Goal: Task Accomplishment & Management: Complete application form

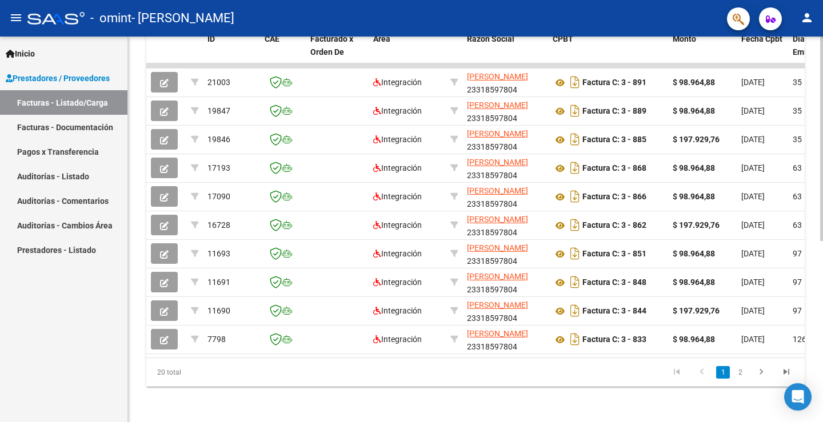
scroll to position [333, 0]
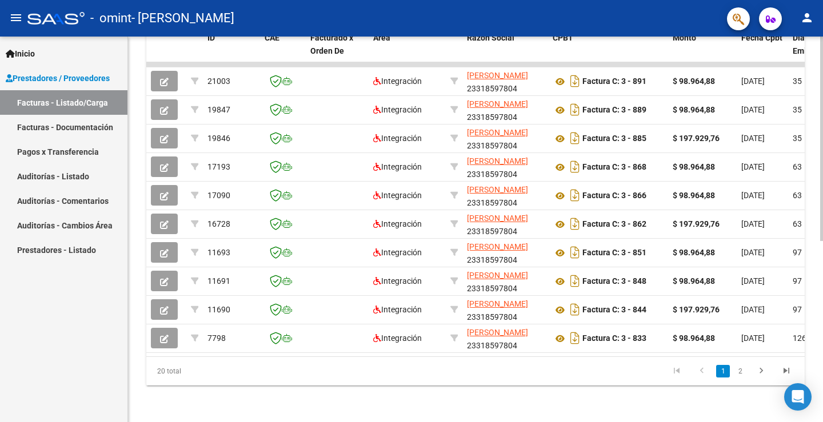
click at [823, 364] on div at bounding box center [821, 320] width 3 height 205
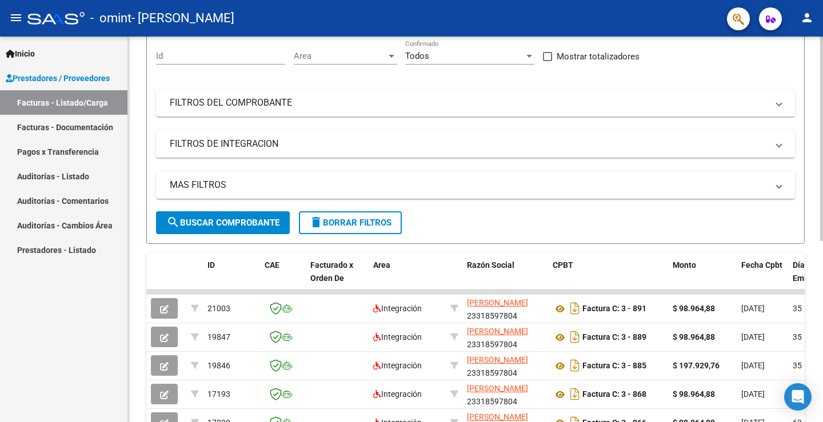
scroll to position [93, 0]
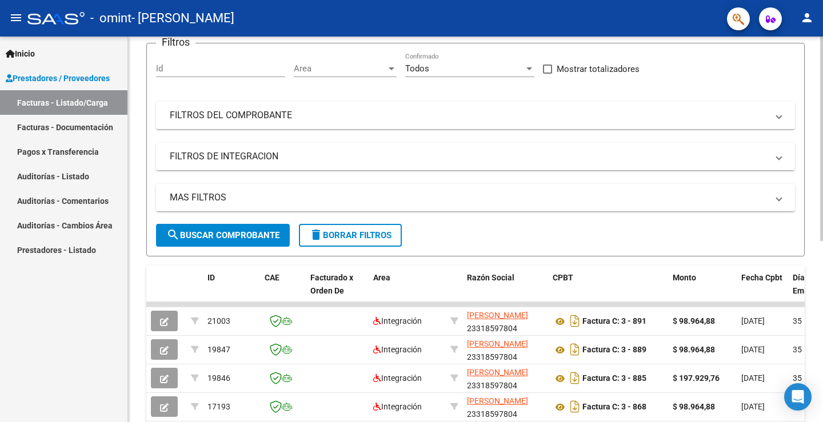
click at [820, 130] on div at bounding box center [821, 189] width 3 height 205
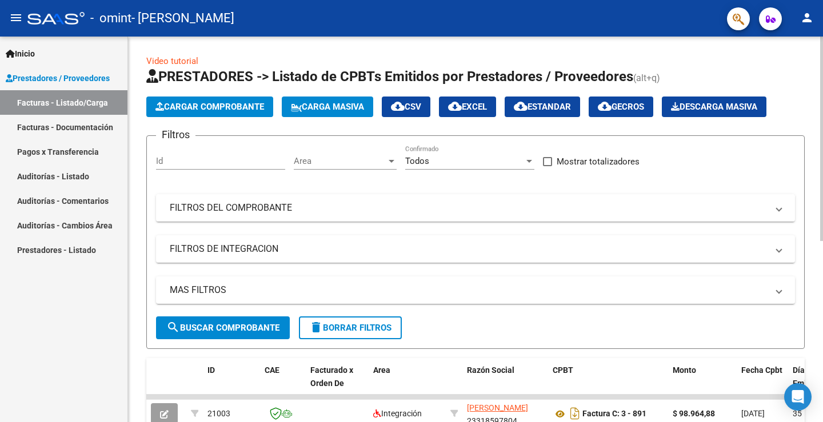
click at [819, 95] on div "Video tutorial PRESTADORES -> Listado de CPBTs Emitidos por Prestadores / Prove…" at bounding box center [477, 396] width 698 height 719
click at [202, 105] on span "Cargar Comprobante" at bounding box center [209, 107] width 109 height 10
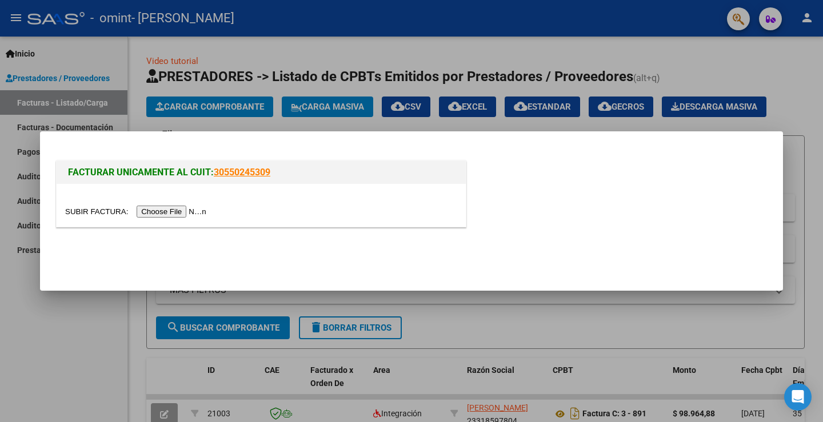
click at [158, 213] on input "file" at bounding box center [137, 212] width 145 height 12
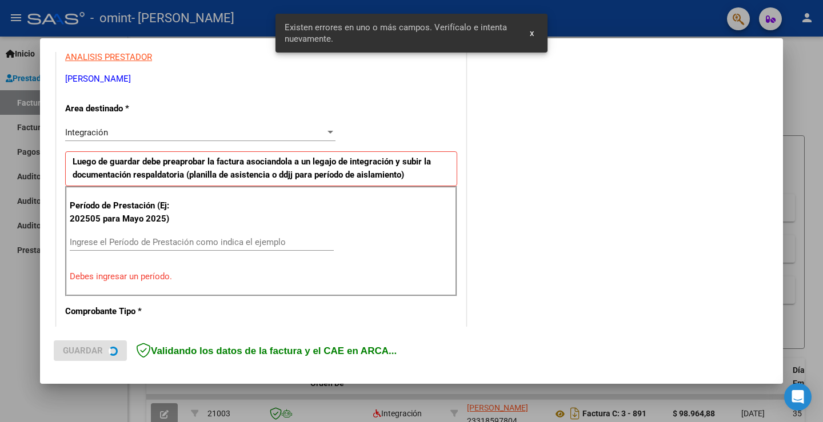
scroll to position [240, 0]
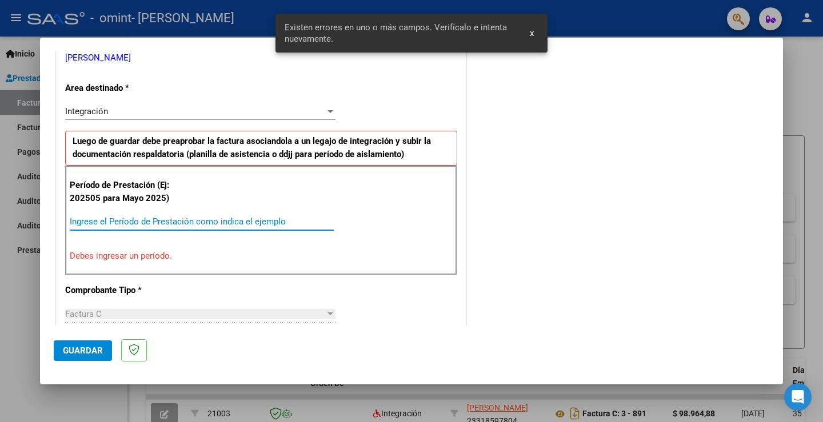
click at [141, 221] on input "Ingrese el Período de Prestación como indica el ejemplo" at bounding box center [202, 222] width 264 height 10
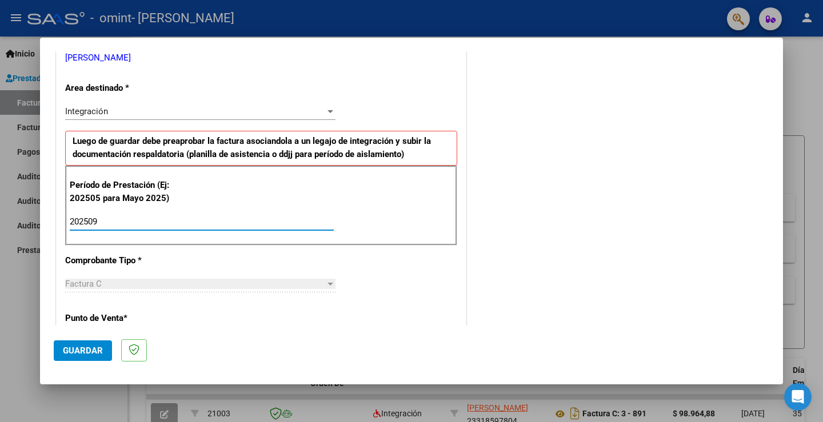
type input "202509"
click at [84, 348] on span "Guardar" at bounding box center [83, 351] width 40 height 10
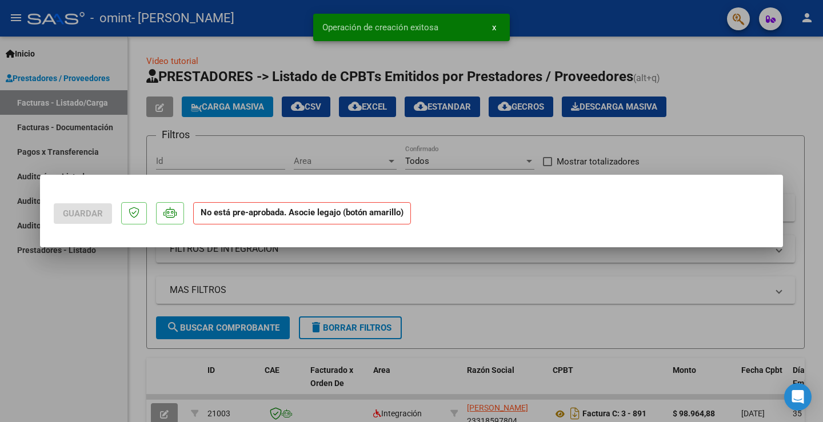
scroll to position [0, 0]
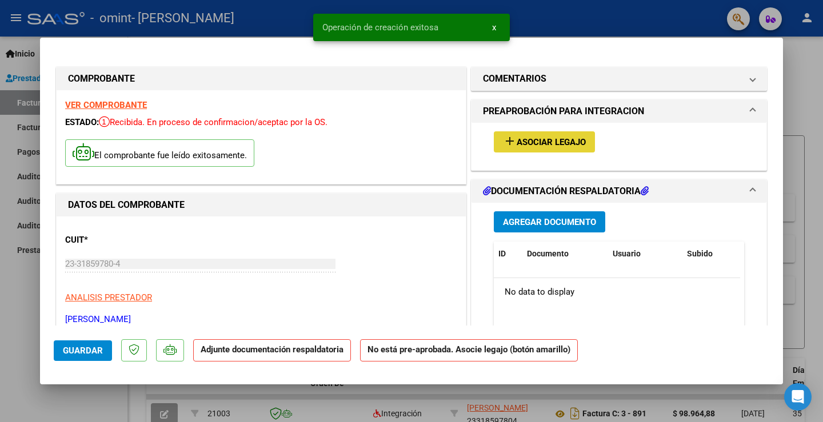
click at [526, 138] on span "Asociar Legajo" at bounding box center [551, 142] width 69 height 10
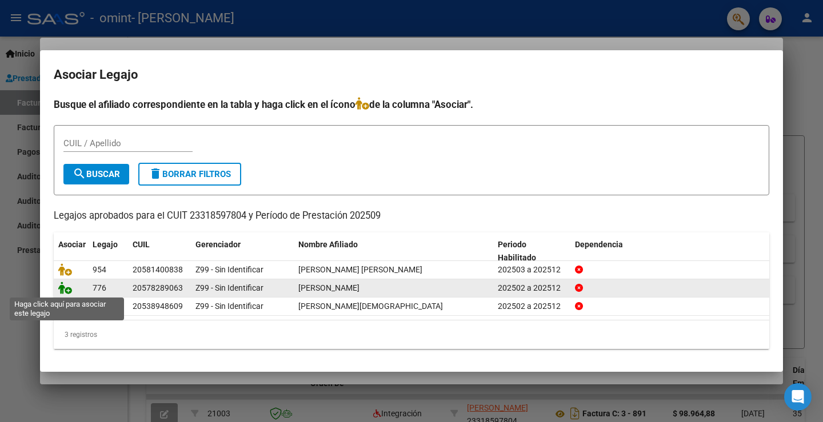
click at [66, 287] on icon at bounding box center [65, 288] width 14 height 13
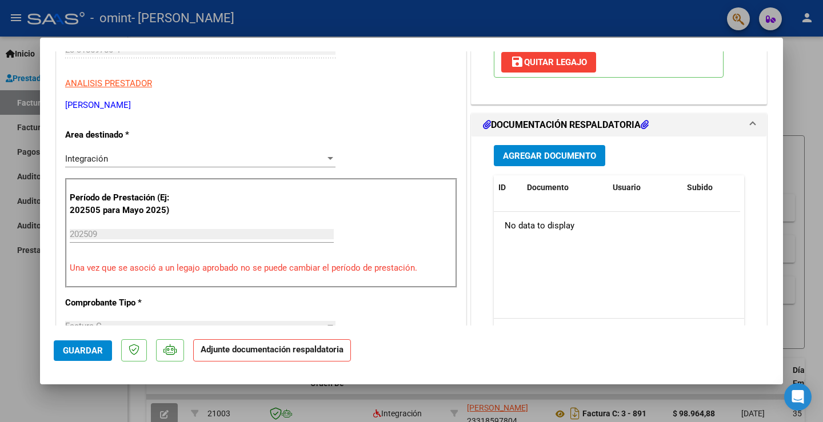
scroll to position [217, 0]
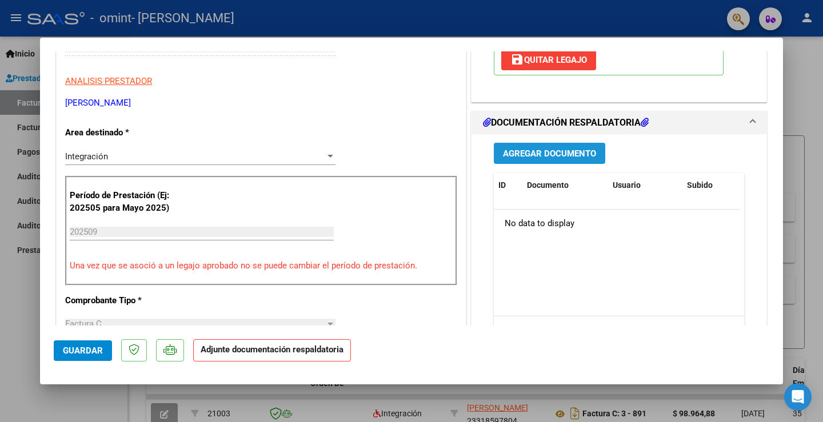
click at [554, 152] on span "Agregar Documento" at bounding box center [549, 154] width 93 height 10
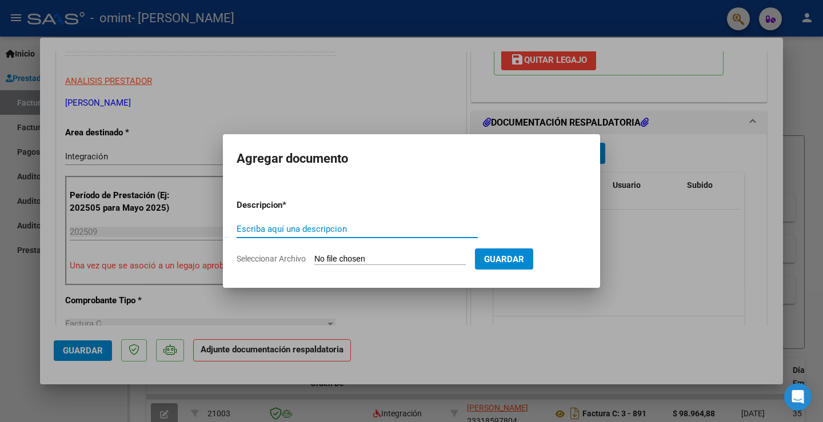
click at [314, 234] on div "Escriba aquí una descripcion" at bounding box center [357, 229] width 241 height 17
type input "Planilla de asistencia"
click at [374, 260] on input "Seleccionar Archivo" at bounding box center [389, 259] width 151 height 11
type input "C:\fakepath\Planilla [PERSON_NAME] septiembre.jpeg"
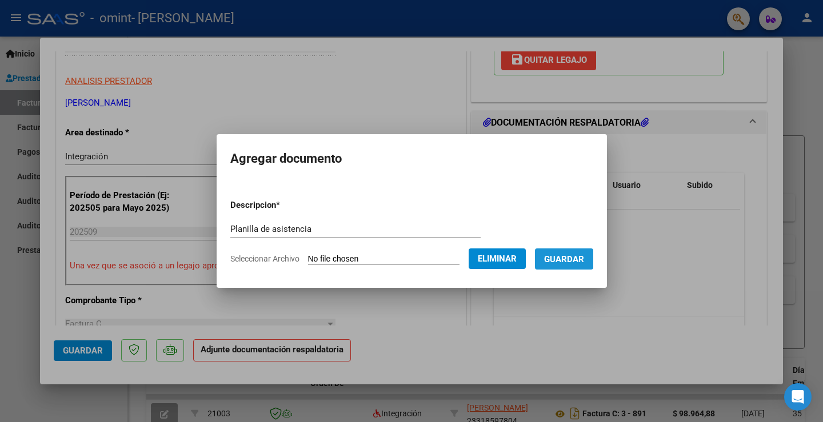
click at [563, 259] on span "Guardar" at bounding box center [564, 259] width 40 height 10
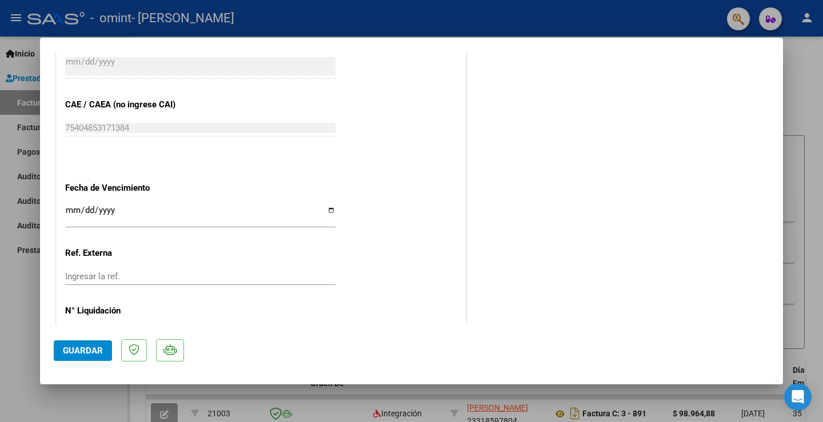
scroll to position [749, 0]
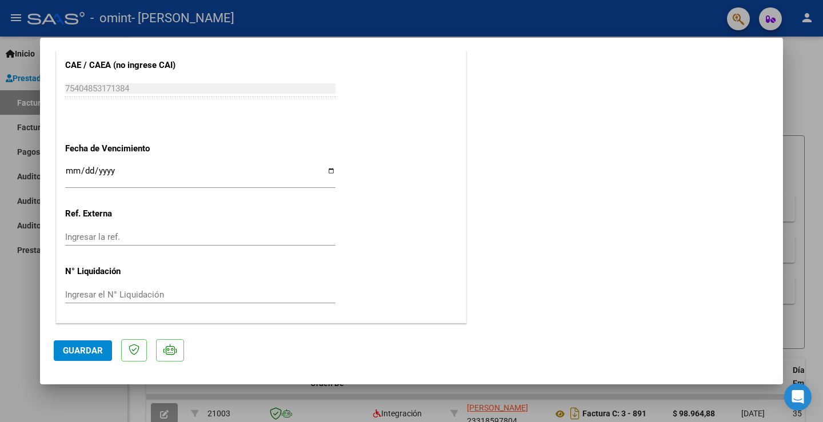
click at [94, 351] on span "Guardar" at bounding box center [83, 351] width 40 height 10
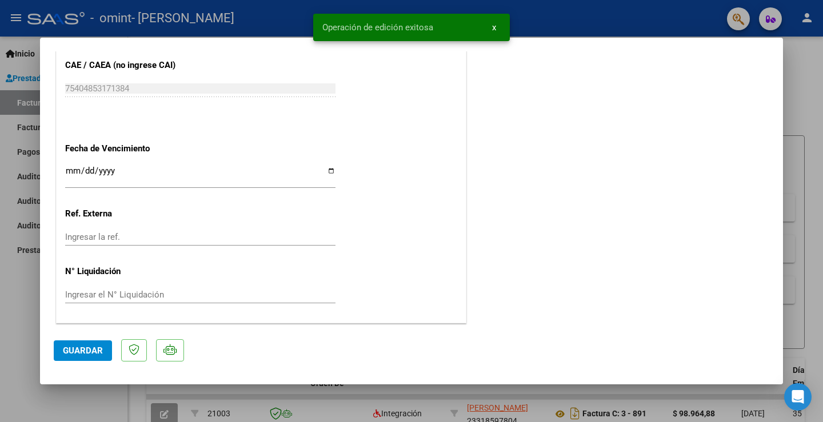
click at [286, 14] on div at bounding box center [411, 211] width 823 height 422
type input "$ 0,00"
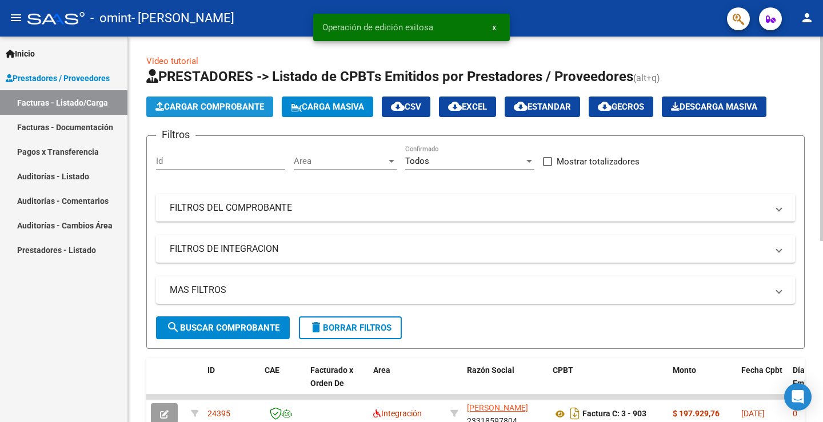
click at [203, 102] on span "Cargar Comprobante" at bounding box center [209, 107] width 109 height 10
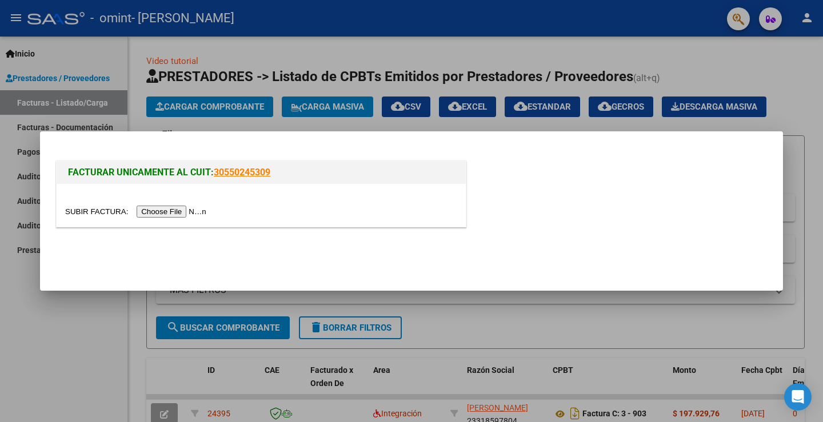
click at [186, 212] on input "file" at bounding box center [137, 212] width 145 height 12
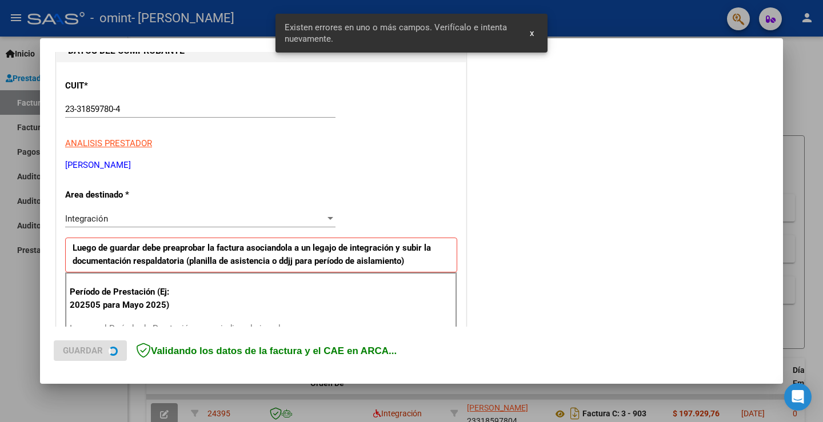
scroll to position [240, 0]
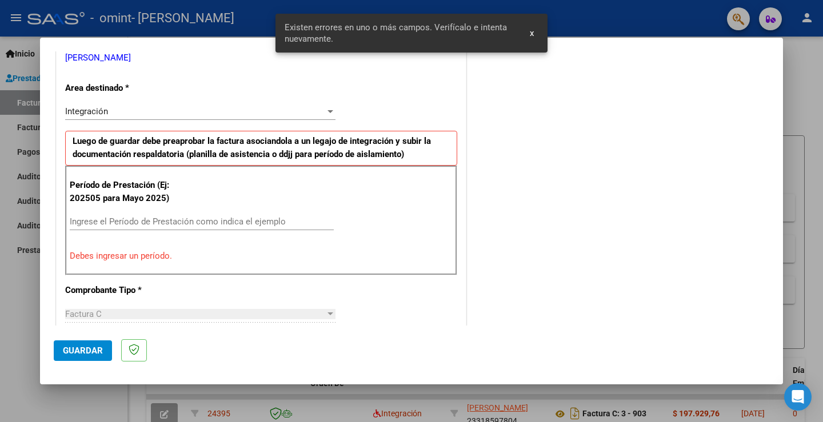
click at [125, 224] on input "Ingrese el Período de Prestación como indica el ejemplo" at bounding box center [202, 222] width 264 height 10
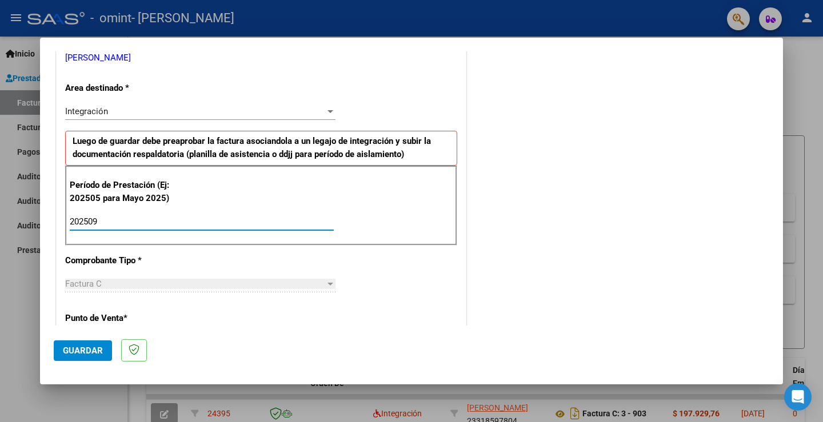
type input "202509"
click at [94, 354] on span "Guardar" at bounding box center [83, 351] width 40 height 10
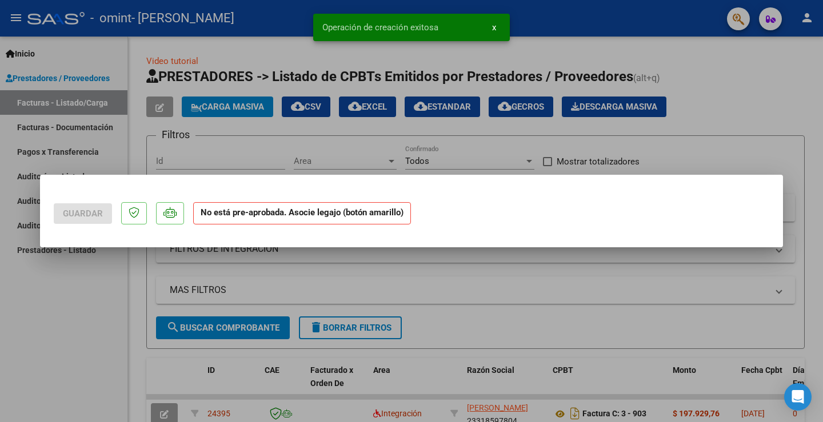
scroll to position [0, 0]
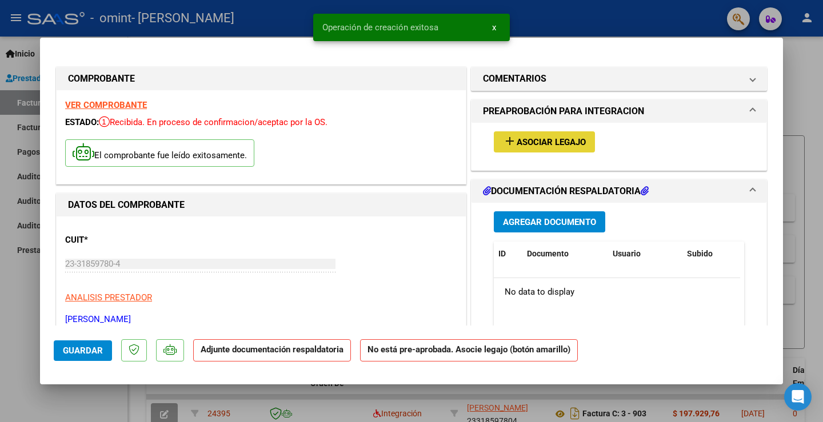
click at [531, 139] on span "Asociar Legajo" at bounding box center [551, 142] width 69 height 10
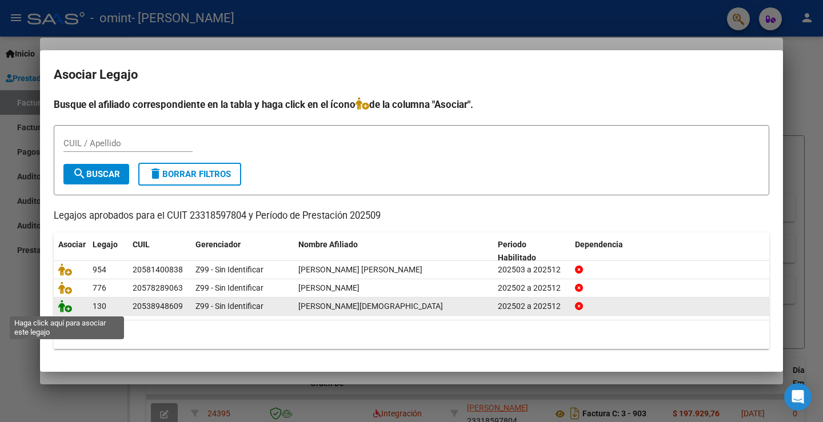
click at [64, 310] on icon at bounding box center [65, 306] width 14 height 13
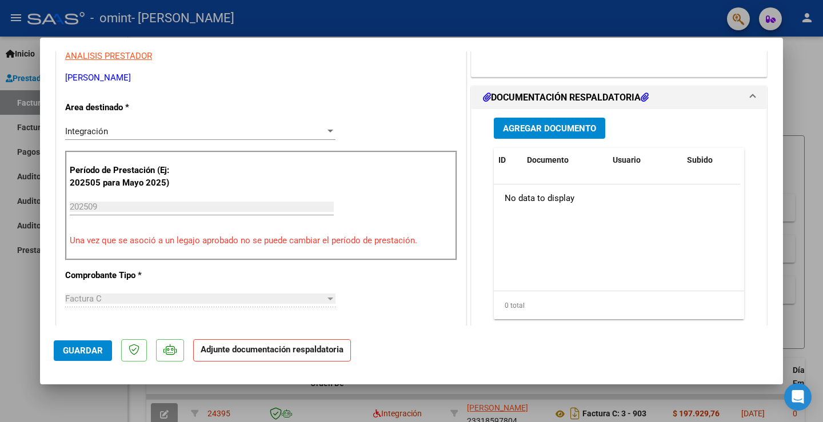
scroll to position [256, 0]
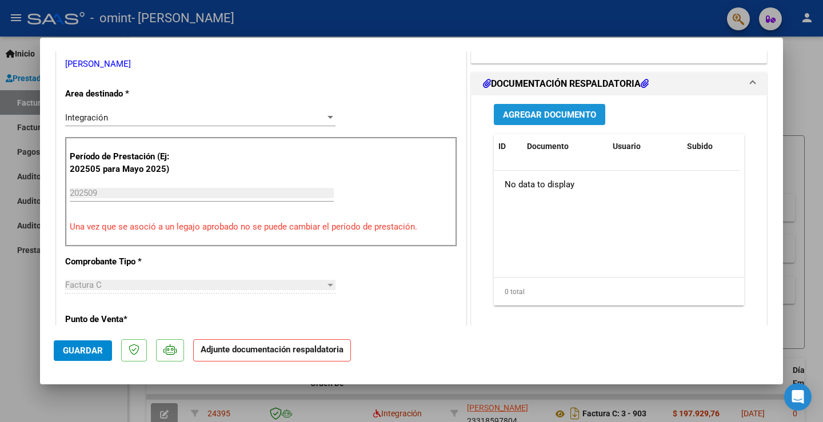
click at [515, 112] on span "Agregar Documento" at bounding box center [549, 115] width 93 height 10
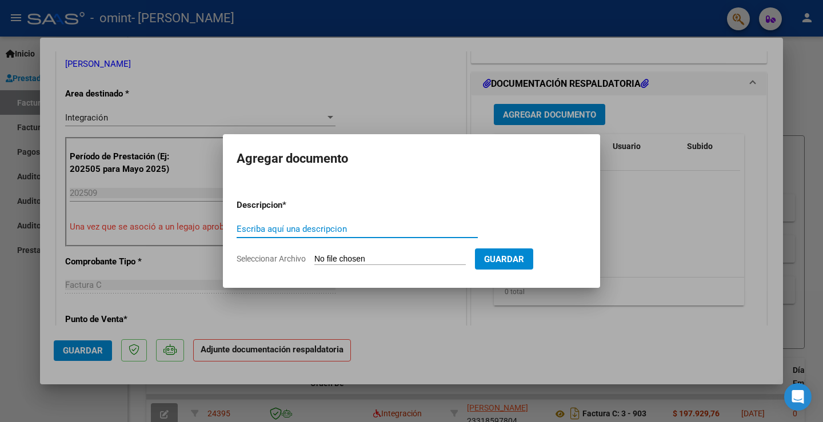
click at [342, 233] on input "Escriba aquí una descripcion" at bounding box center [357, 229] width 241 height 10
type input "Planilla de asistencia"
click at [336, 258] on input "Seleccionar Archivo" at bounding box center [389, 259] width 151 height 11
type input "C:\fakepath\Planilla [PERSON_NAME] septiembre.jpeg"
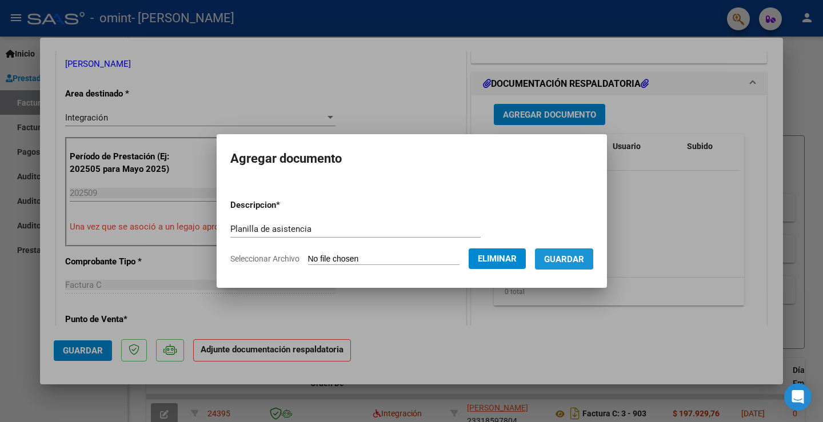
click at [557, 257] on span "Guardar" at bounding box center [564, 259] width 40 height 10
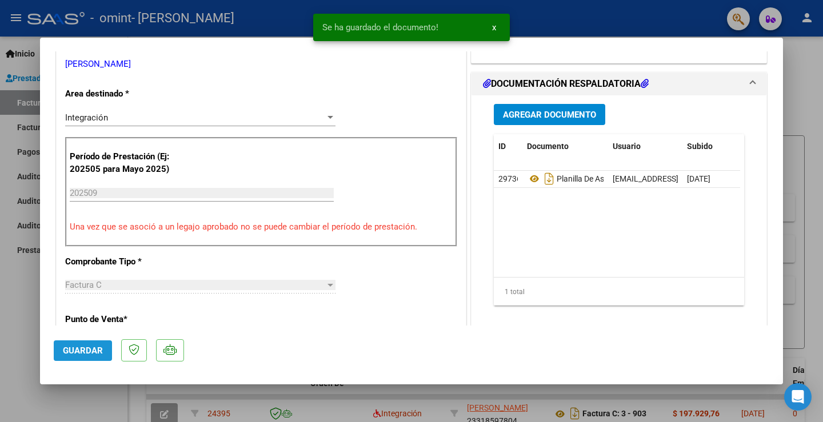
click at [81, 349] on span "Guardar" at bounding box center [83, 351] width 40 height 10
click at [566, 21] on div at bounding box center [411, 211] width 823 height 422
type input "$ 0,00"
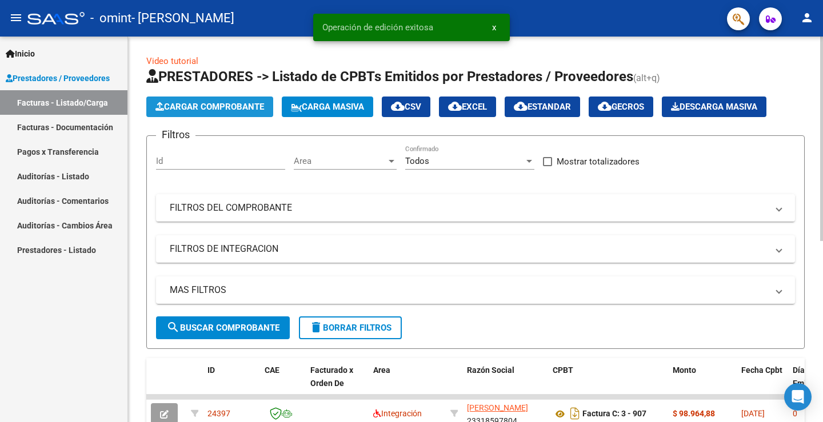
click at [204, 107] on span "Cargar Comprobante" at bounding box center [209, 107] width 109 height 10
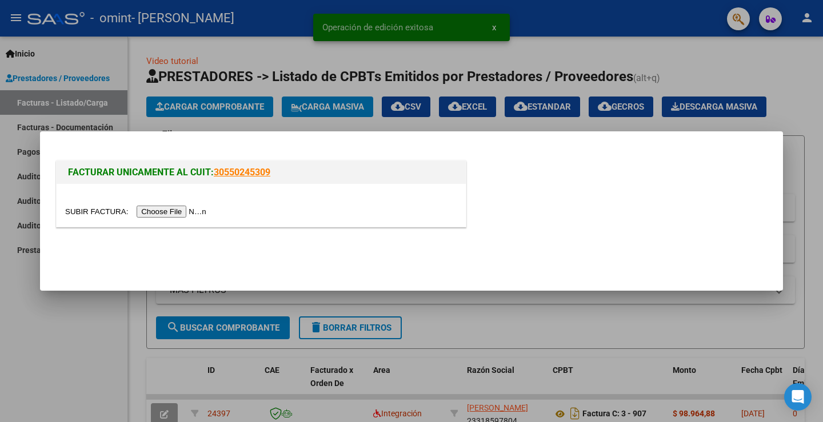
click at [181, 212] on input "file" at bounding box center [137, 212] width 145 height 12
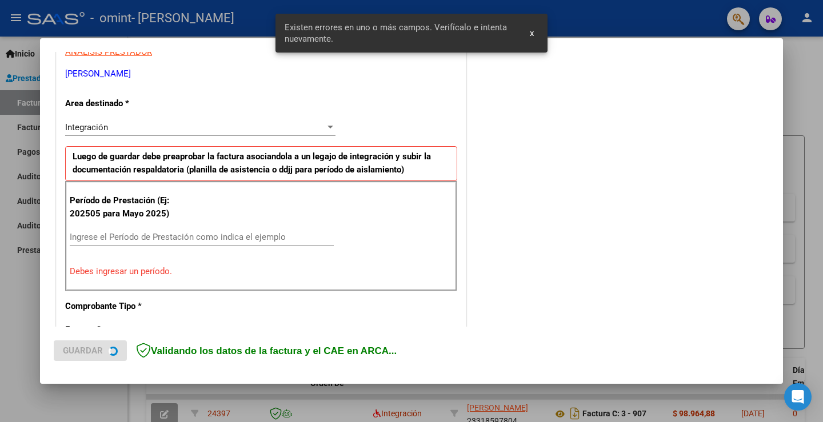
scroll to position [240, 0]
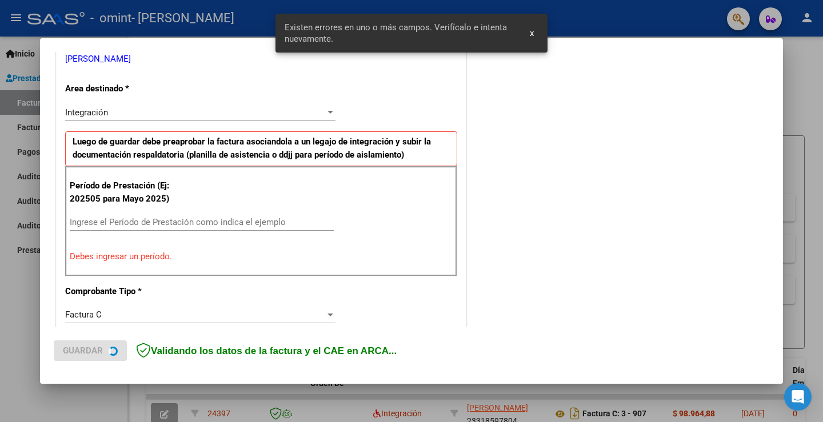
click at [140, 222] on input "Ingrese el Período de Prestación como indica el ejemplo" at bounding box center [202, 222] width 264 height 10
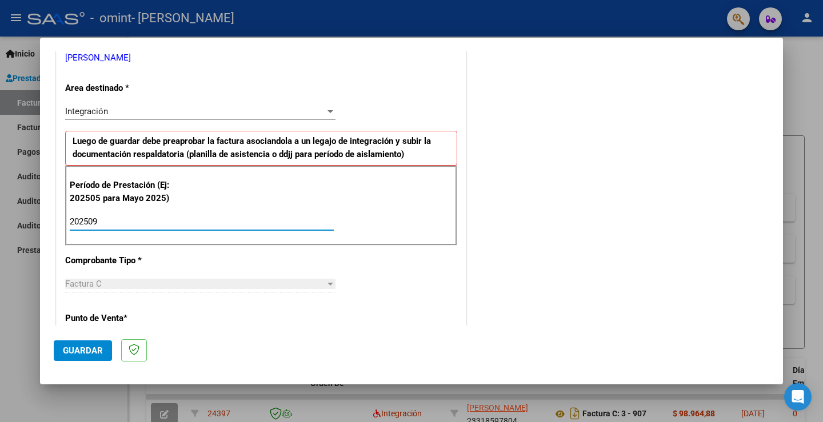
type input "202509"
click at [75, 352] on span "Guardar" at bounding box center [83, 351] width 40 height 10
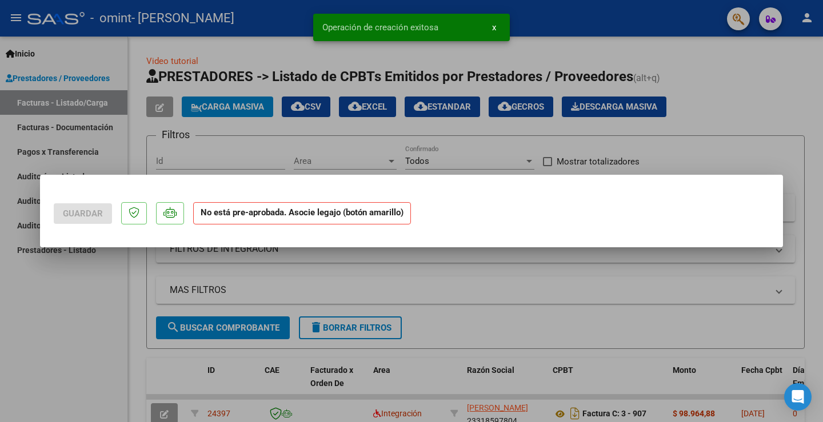
scroll to position [0, 0]
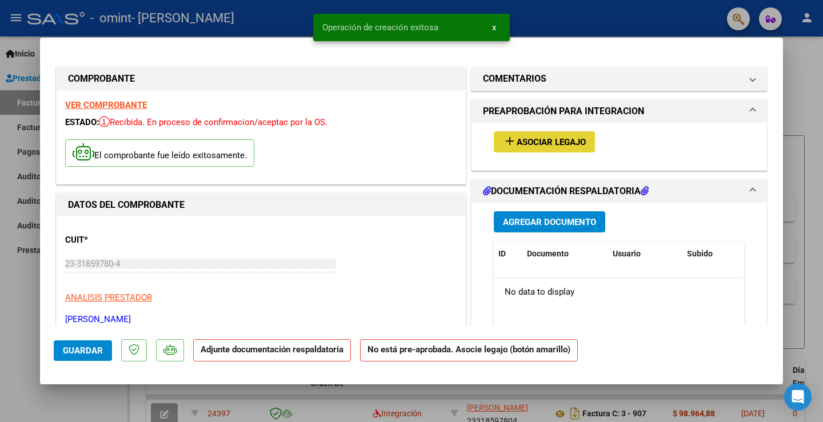
click at [552, 145] on span "Asociar Legajo" at bounding box center [551, 142] width 69 height 10
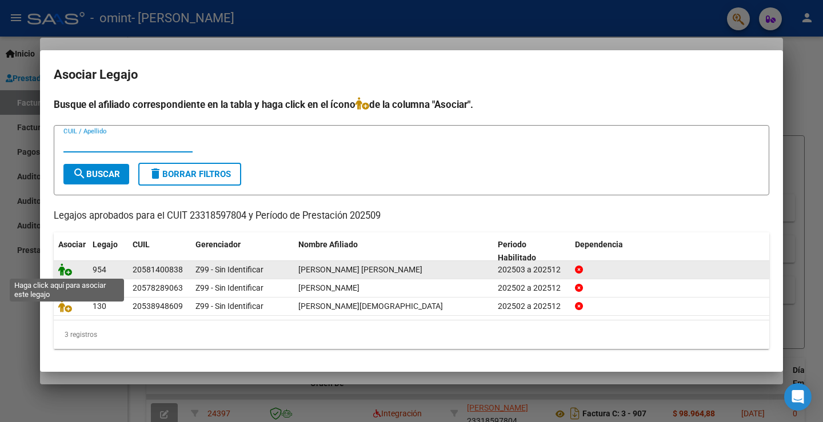
click at [64, 269] on icon at bounding box center [65, 270] width 14 height 13
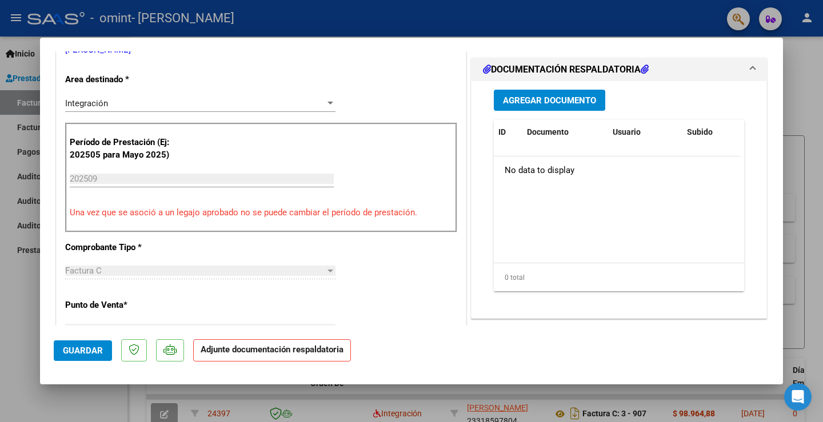
scroll to position [268, 0]
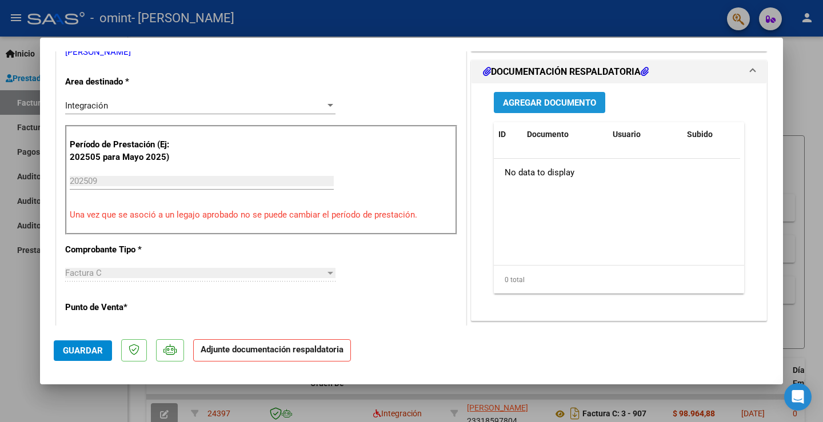
click at [568, 96] on button "Agregar Documento" at bounding box center [549, 102] width 111 height 21
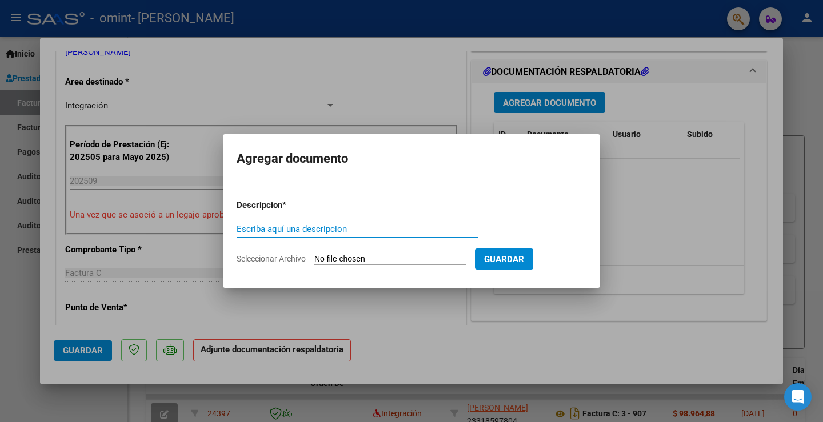
click at [341, 230] on input "Escriba aquí una descripcion" at bounding box center [357, 229] width 241 height 10
type input "Planilla de asistencia"
click at [344, 257] on input "Seleccionar Archivo" at bounding box center [389, 259] width 151 height 11
type input "C:\fakepath\Planilla [PERSON_NAME] septiembre.jpeg"
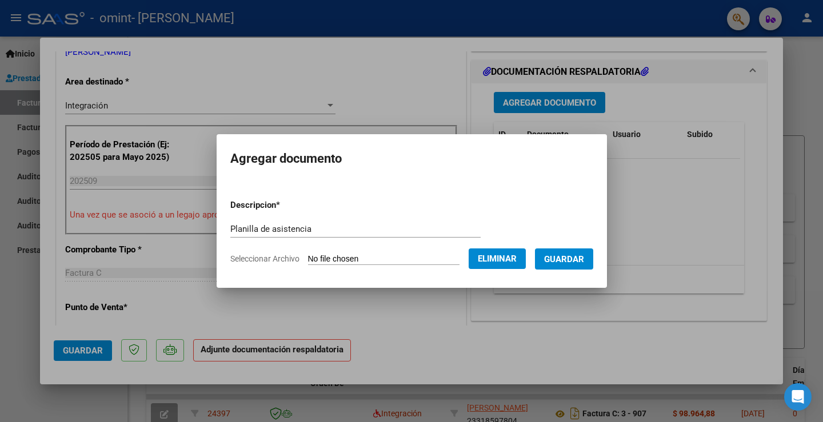
click at [562, 256] on span "Guardar" at bounding box center [564, 259] width 40 height 10
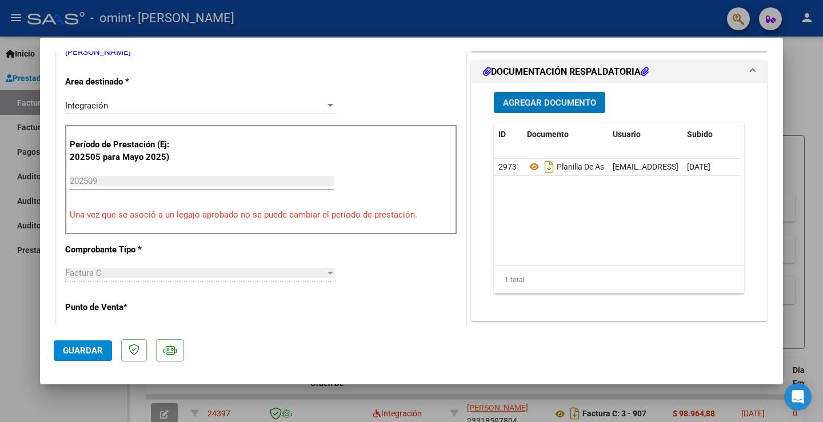
click at [87, 352] on span "Guardar" at bounding box center [83, 351] width 40 height 10
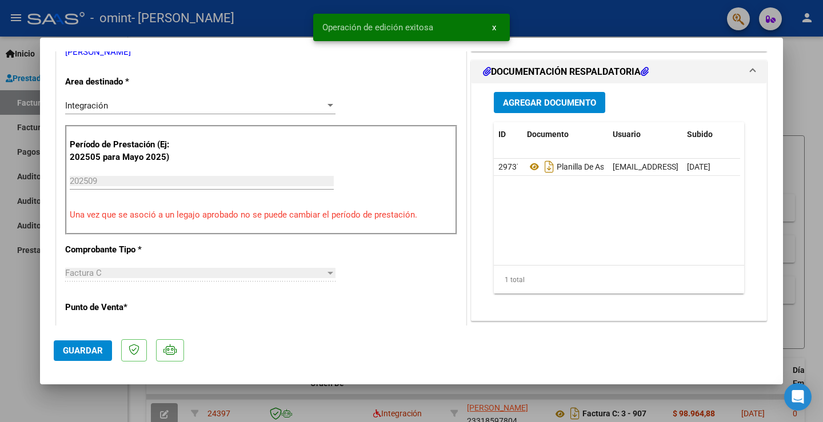
click at [554, 25] on div at bounding box center [411, 211] width 823 height 422
type input "$ 0,00"
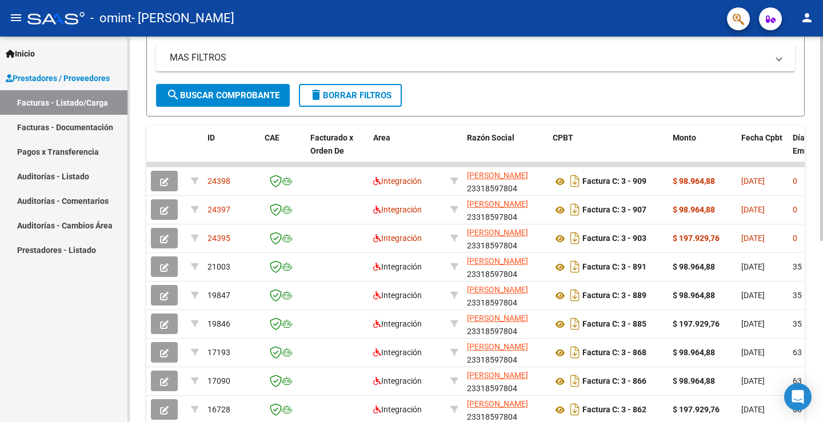
click at [823, 345] on div at bounding box center [821, 265] width 3 height 205
